Goal: Check status: Check status

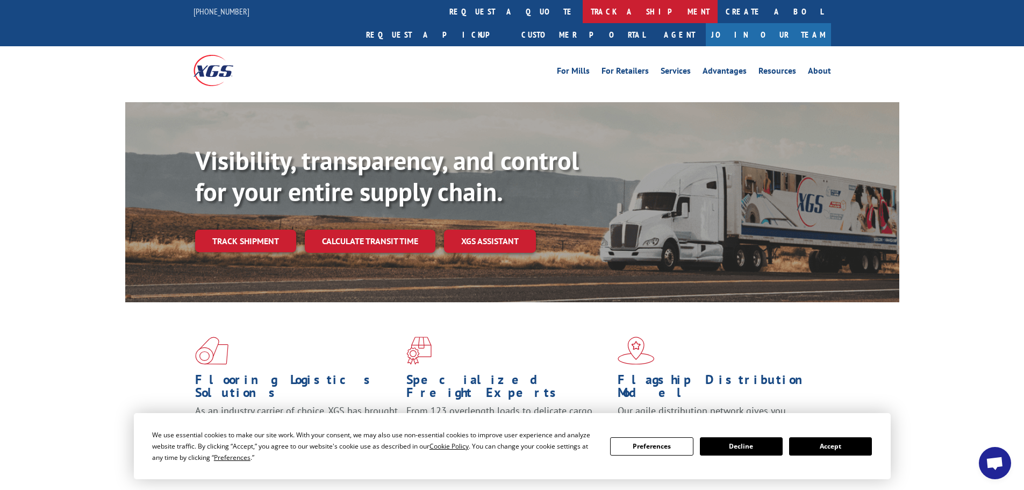
click at [583, 9] on link "track a shipment" at bounding box center [650, 11] width 135 height 23
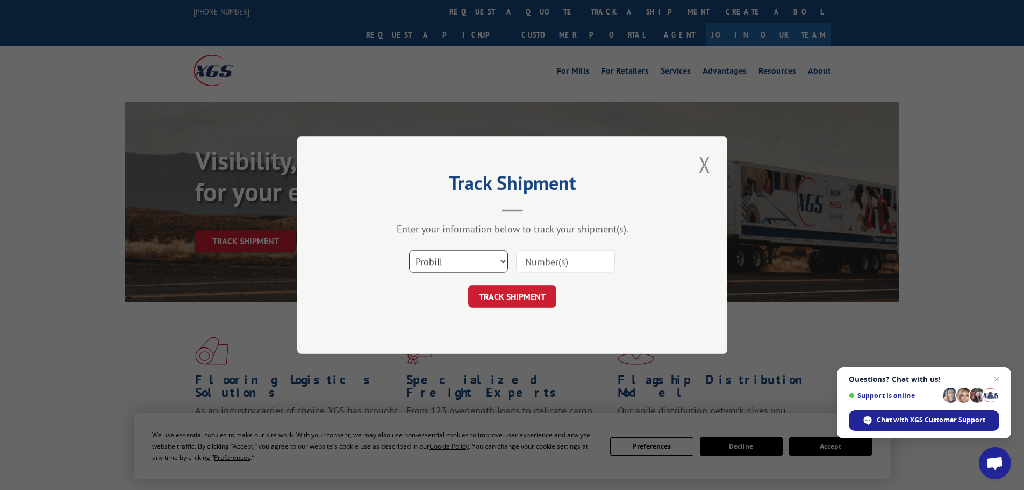
click at [488, 262] on select "Select category... Probill BOL PO" at bounding box center [458, 261] width 99 height 23
click at [409, 250] on select "Select category... Probill BOL PO" at bounding box center [458, 261] width 99 height 23
drag, startPoint x: 525, startPoint y: 266, endPoint x: 510, endPoint y: 93, distance: 173.7
click at [525, 266] on input at bounding box center [565, 261] width 99 height 23
click at [561, 262] on input at bounding box center [565, 261] width 99 height 23
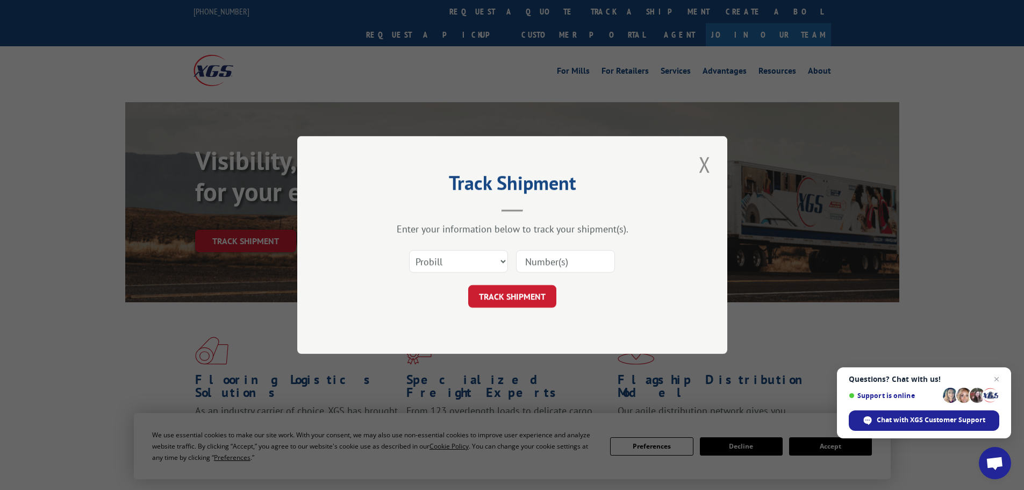
paste input "14367093"
type input "14367093"
click at [532, 302] on button "TRACK SHIPMENT" at bounding box center [512, 296] width 88 height 23
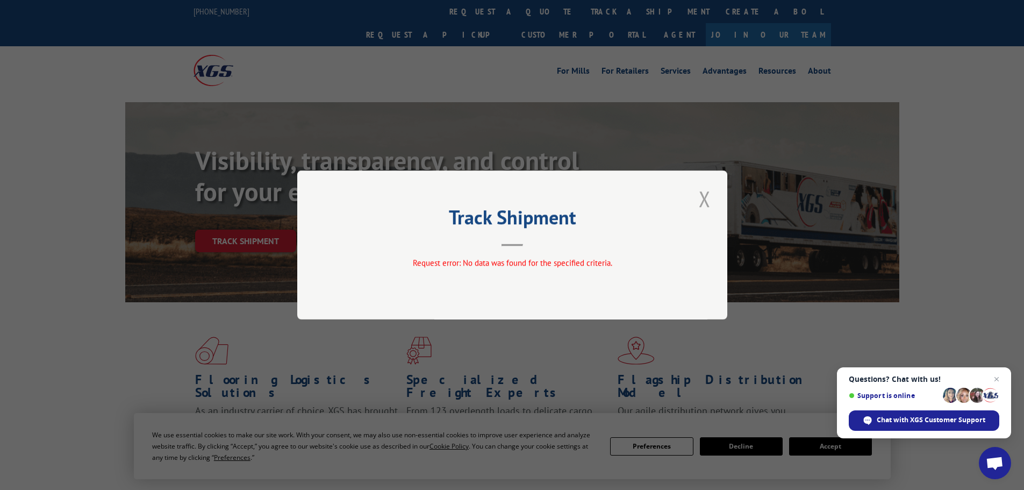
click at [708, 198] on button "Close modal" at bounding box center [705, 199] width 18 height 30
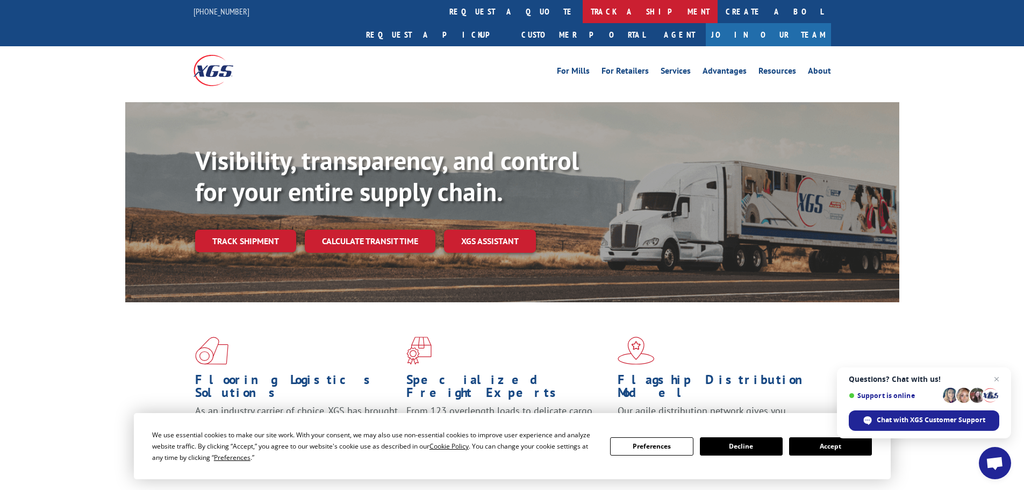
click at [583, 10] on link "track a shipment" at bounding box center [650, 11] width 135 height 23
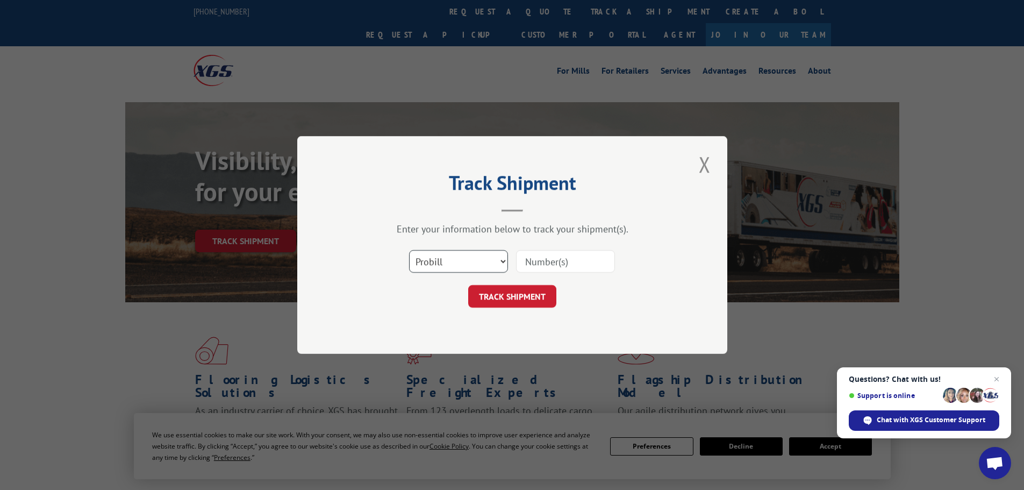
click at [446, 266] on select "Select category... Probill BOL PO" at bounding box center [458, 261] width 99 height 23
select select "po"
click at [409, 250] on select "Select category... Probill BOL PO" at bounding box center [458, 261] width 99 height 23
click at [529, 265] on input at bounding box center [565, 261] width 99 height 23
click at [526, 263] on input at bounding box center [565, 261] width 99 height 23
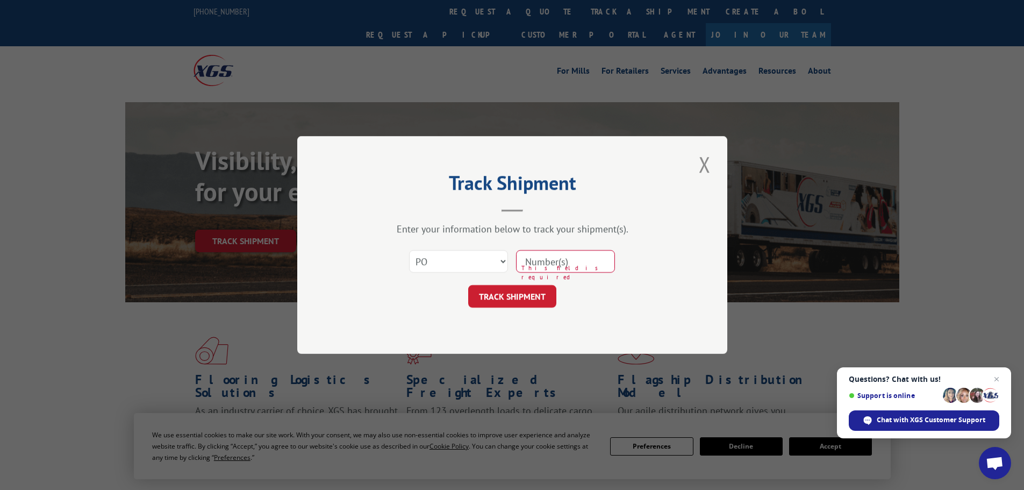
paste input "04509803"
type input "04509803"
click at [520, 298] on button "TRACK SHIPMENT" at bounding box center [512, 296] width 88 height 23
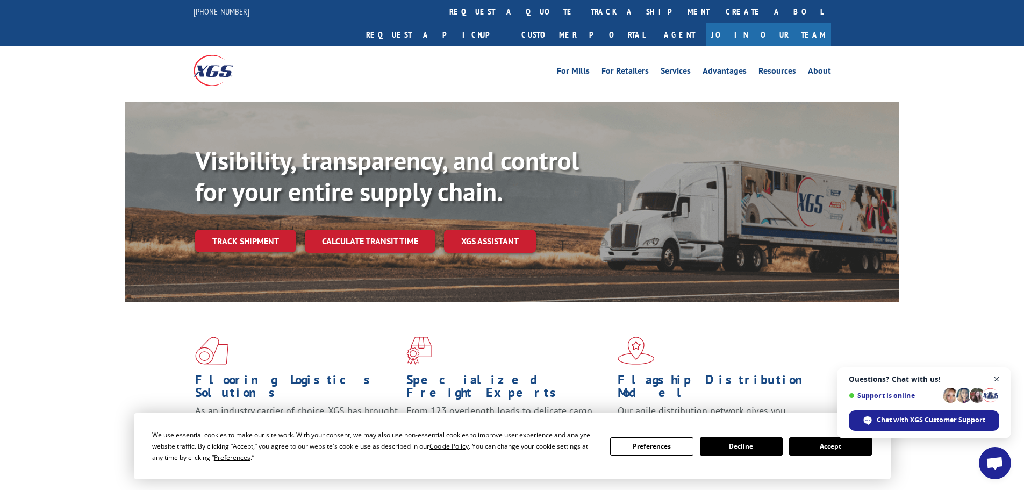
click at [998, 378] on span "Open chat" at bounding box center [996, 379] width 13 height 13
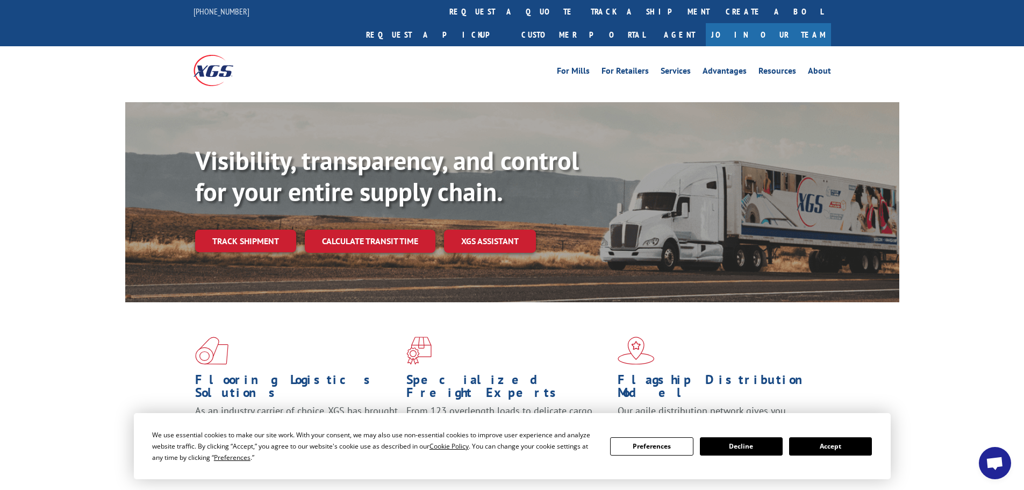
click at [827, 449] on button "Accept" at bounding box center [830, 446] width 83 height 18
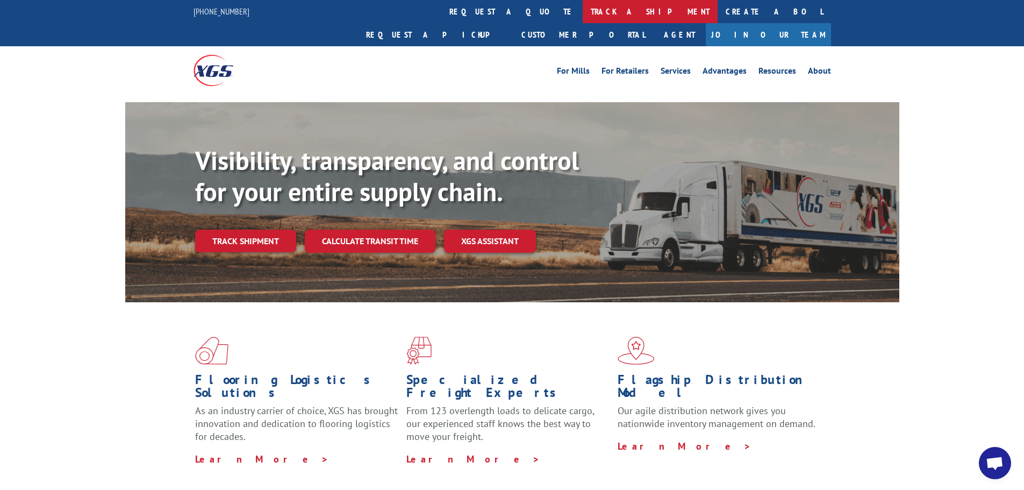
click at [583, 13] on link "track a shipment" at bounding box center [650, 11] width 135 height 23
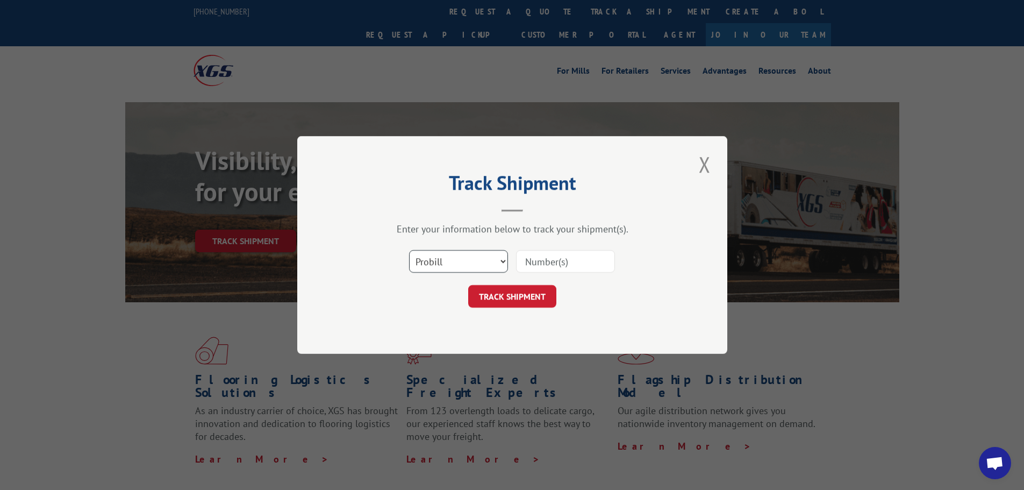
click at [470, 258] on select "Select category... Probill BOL PO" at bounding box center [458, 261] width 99 height 23
select select "bol"
click at [409, 250] on select "Select category... Probill BOL PO" at bounding box center [458, 261] width 99 height 23
click at [536, 262] on input at bounding box center [565, 261] width 99 height 23
type input "14367093"
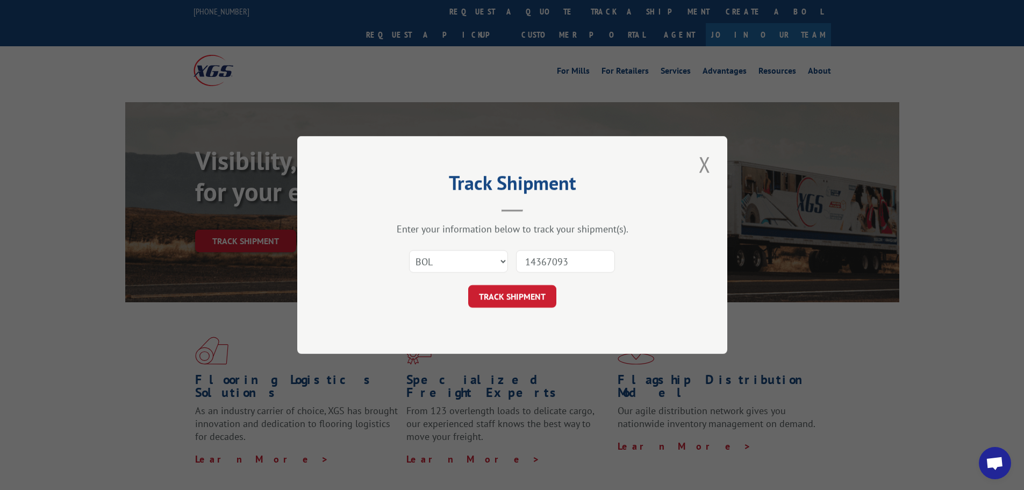
click at [468, 285] on button "TRACK SHIPMENT" at bounding box center [512, 296] width 88 height 23
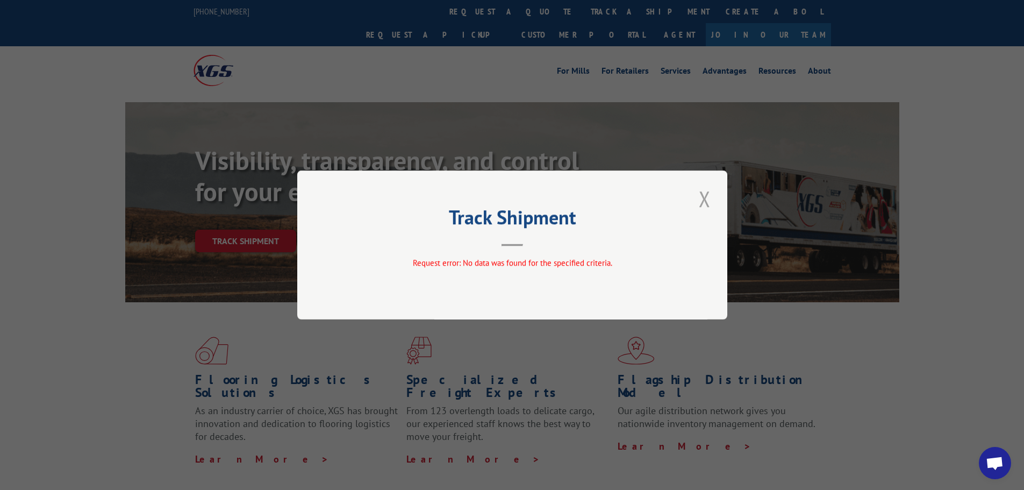
click at [702, 197] on button "Close modal" at bounding box center [705, 199] width 18 height 30
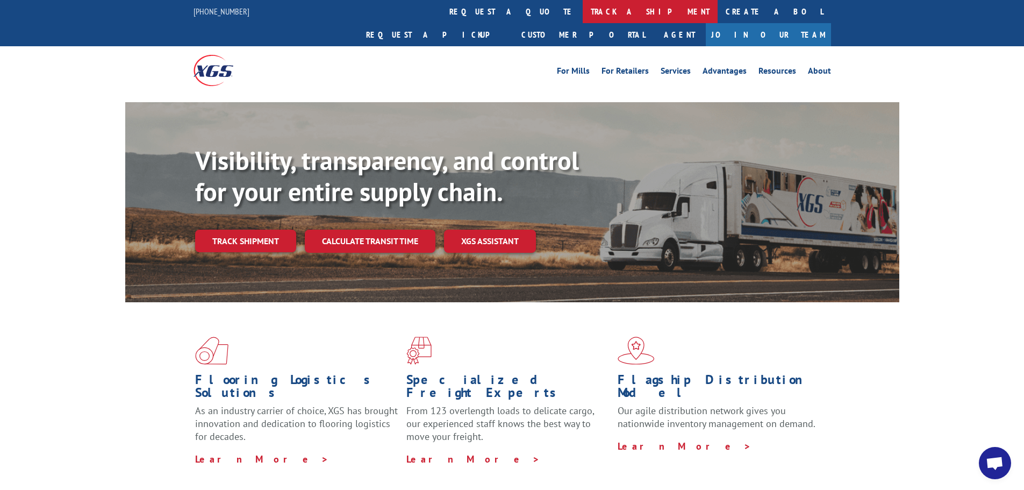
click at [583, 9] on link "track a shipment" at bounding box center [650, 11] width 135 height 23
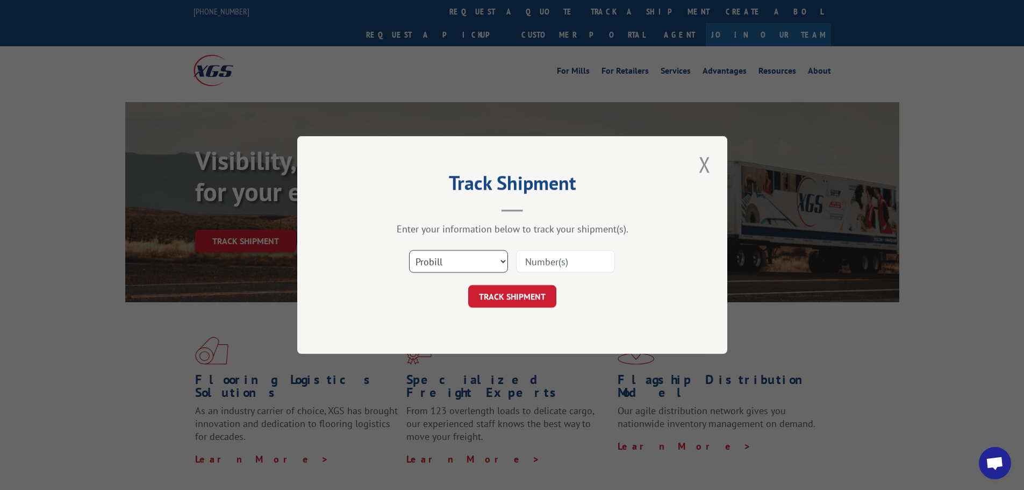
click at [493, 262] on select "Select category... Probill BOL PO" at bounding box center [458, 261] width 99 height 23
click at [409, 250] on select "Select category... Probill BOL PO" at bounding box center [458, 261] width 99 height 23
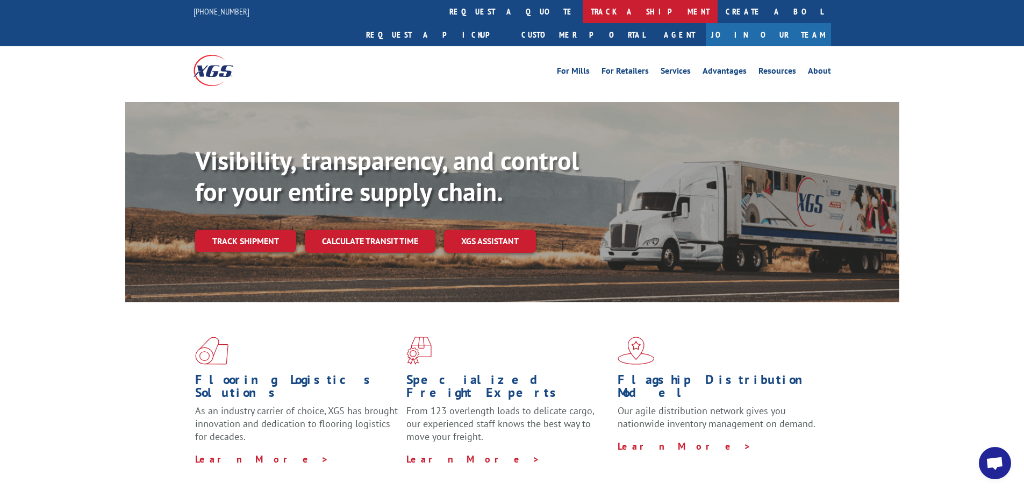
click at [583, 13] on link "track a shipment" at bounding box center [650, 11] width 135 height 23
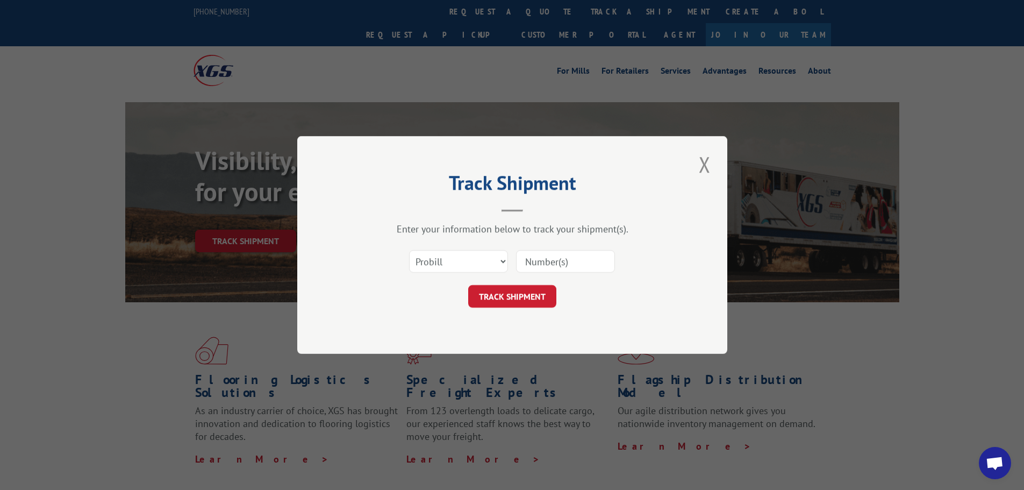
click at [529, 262] on input at bounding box center [565, 261] width 99 height 23
type input "14367093"
click at [468, 285] on button "TRACK SHIPMENT" at bounding box center [512, 296] width 88 height 23
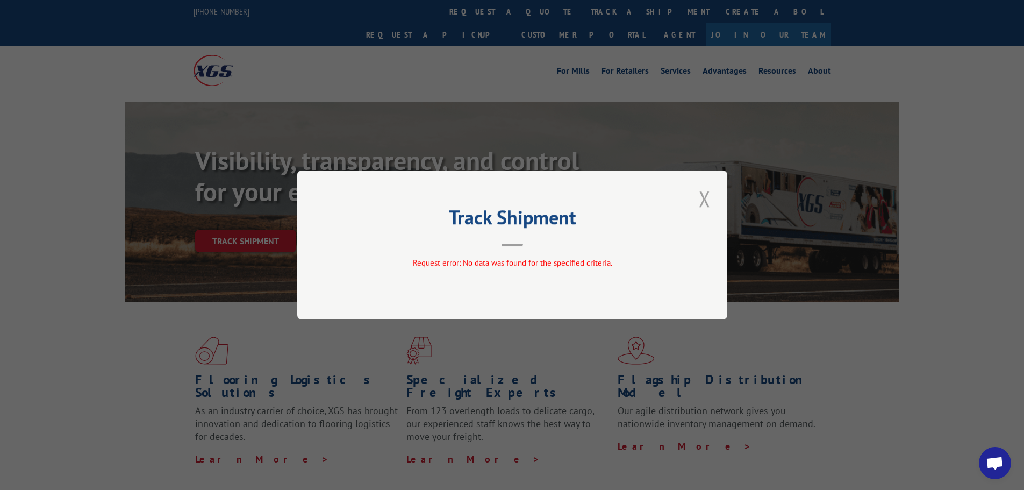
click at [705, 194] on button "Close modal" at bounding box center [705, 199] width 18 height 30
